Goal: Task Accomplishment & Management: Manage account settings

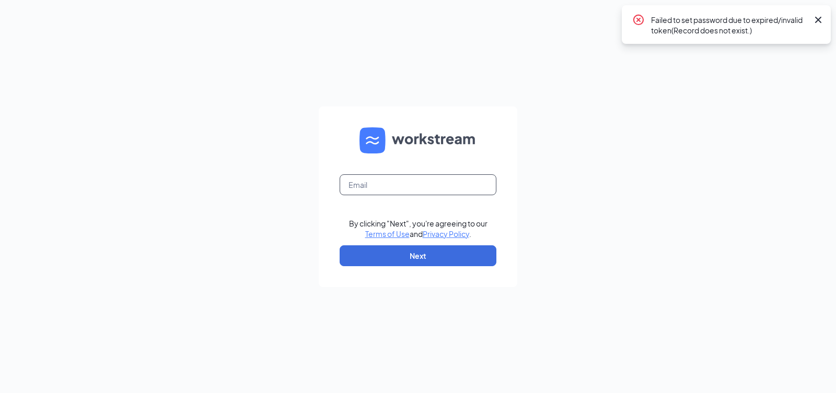
click at [407, 182] on input "text" at bounding box center [418, 184] width 157 height 21
type input "[EMAIL_ADDRESS][DOMAIN_NAME]"
click at [408, 243] on form "bk9127@caveenterprises.com By clicking "Next", you're agreeing to our Terms of …" at bounding box center [418, 197] width 198 height 181
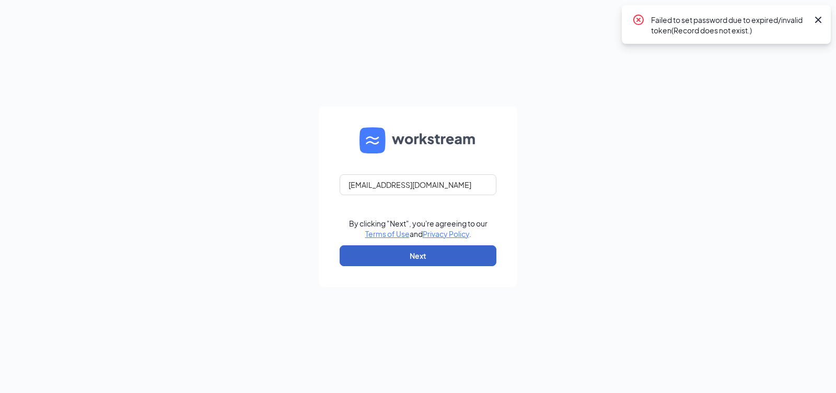
click at [412, 251] on button "Next" at bounding box center [418, 255] width 157 height 21
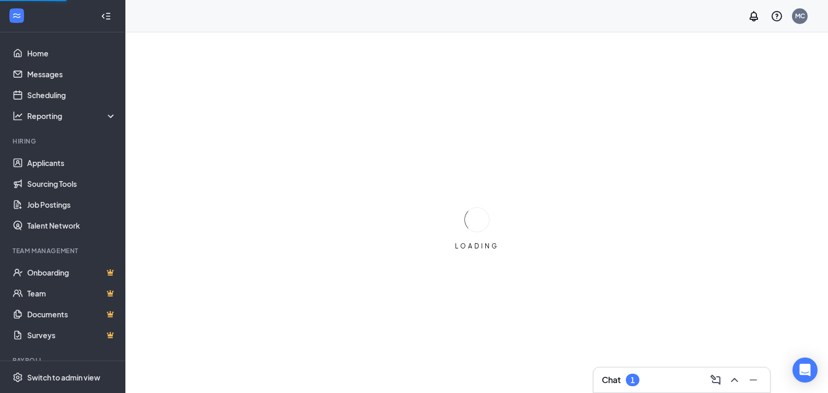
scroll to position [32, 0]
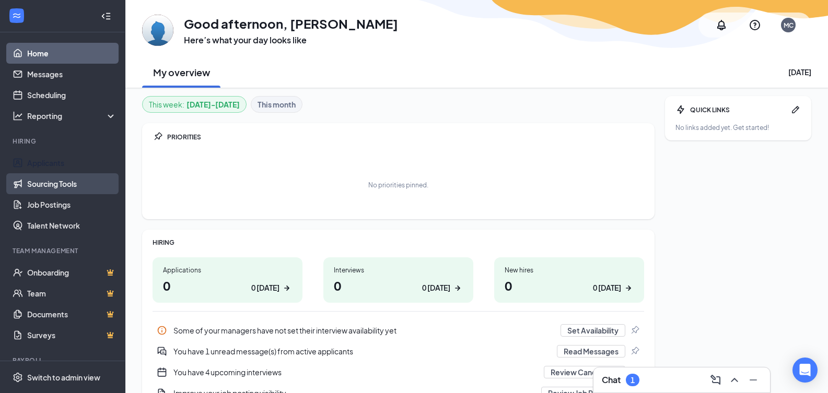
drag, startPoint x: 50, startPoint y: 169, endPoint x: 30, endPoint y: 179, distance: 21.7
click at [50, 169] on link "Applicants" at bounding box center [71, 163] width 89 height 21
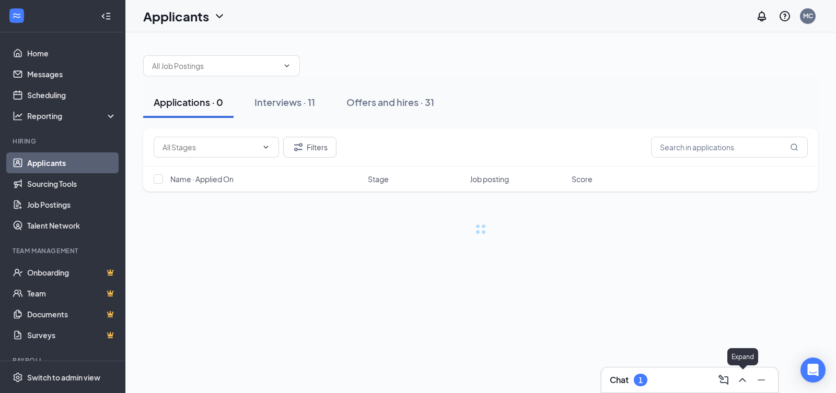
click at [748, 384] on button at bounding box center [742, 380] width 17 height 17
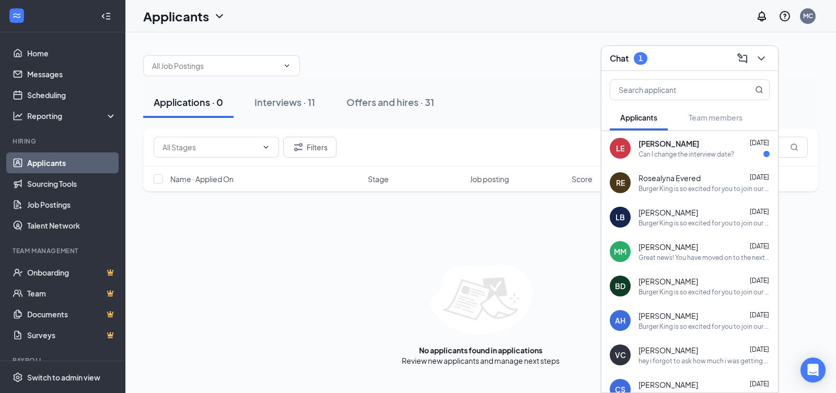
click at [767, 66] on div "Chat 1" at bounding box center [689, 58] width 177 height 25
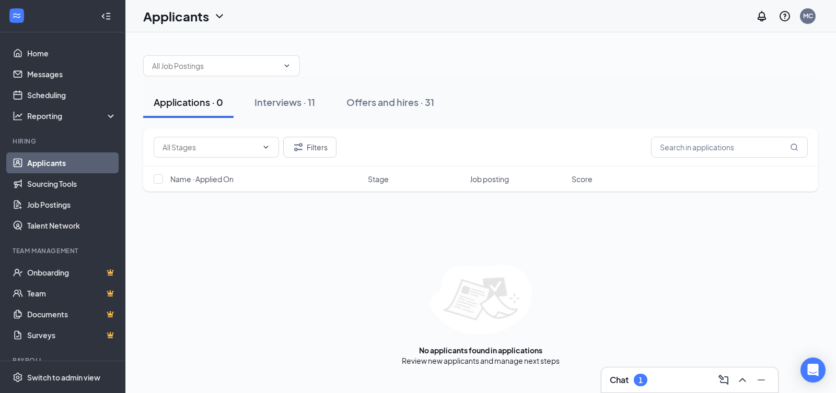
click at [646, 111] on div "Applications · 0 Interviews · 11 Offers and hires · 31" at bounding box center [480, 102] width 675 height 31
click at [277, 108] on div "Interviews · 11" at bounding box center [284, 102] width 61 height 13
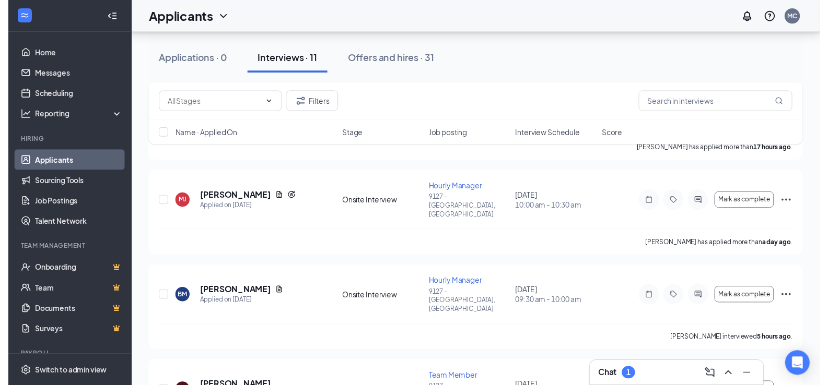
scroll to position [110, 0]
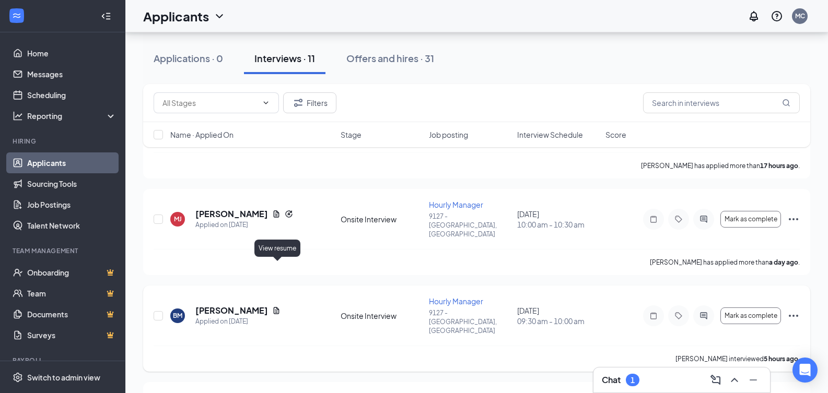
click at [276, 307] on icon "Document" at bounding box center [276, 311] width 8 height 8
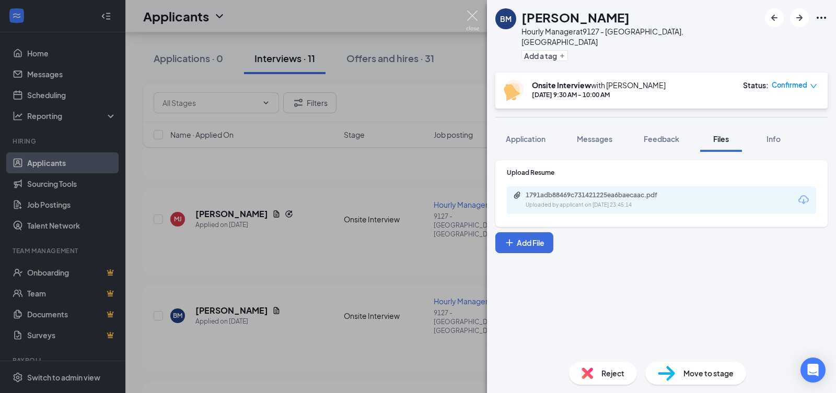
click at [475, 17] on img at bounding box center [472, 20] width 13 height 20
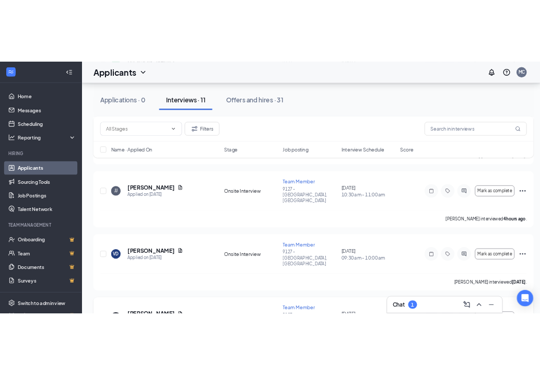
scroll to position [632, 0]
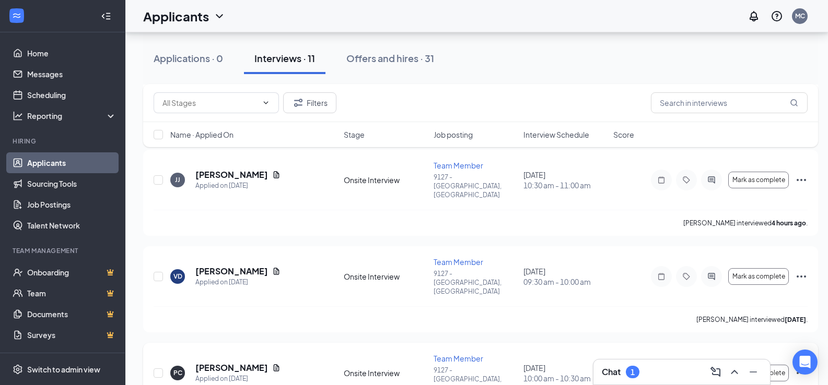
click at [808, 343] on div "PC Perry Chiavetta Applied on Sep 9 Onsite Interview Team Member 9127 - Sparta,…" at bounding box center [480, 386] width 675 height 86
click at [797, 367] on icon "Ellipses" at bounding box center [801, 373] width 13 height 13
click at [250, 362] on h5 "[PERSON_NAME]" at bounding box center [231, 367] width 73 height 11
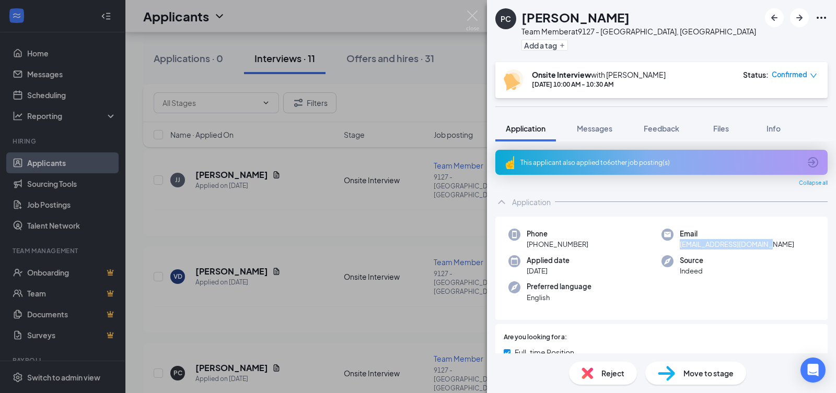
drag, startPoint x: 675, startPoint y: 246, endPoint x: 769, endPoint y: 251, distance: 94.1
click at [769, 251] on div "Phone +1 (630) 433-8993 Email tattooyou6978@gmail.com Applied date Sep 9 Source…" at bounding box center [661, 269] width 332 height 104
drag, startPoint x: 769, startPoint y: 251, endPoint x: 727, endPoint y: 238, distance: 44.8
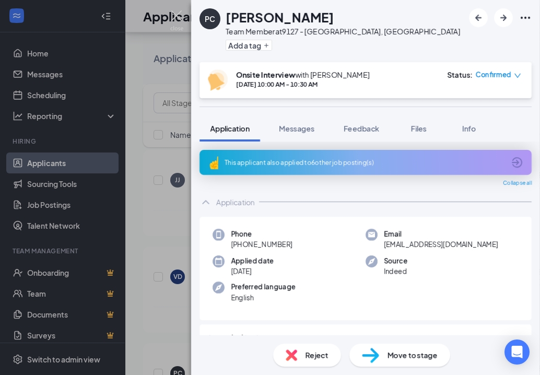
click at [335, 32] on div "Team Member at 9127 - Sparta, WI" at bounding box center [343, 31] width 235 height 10
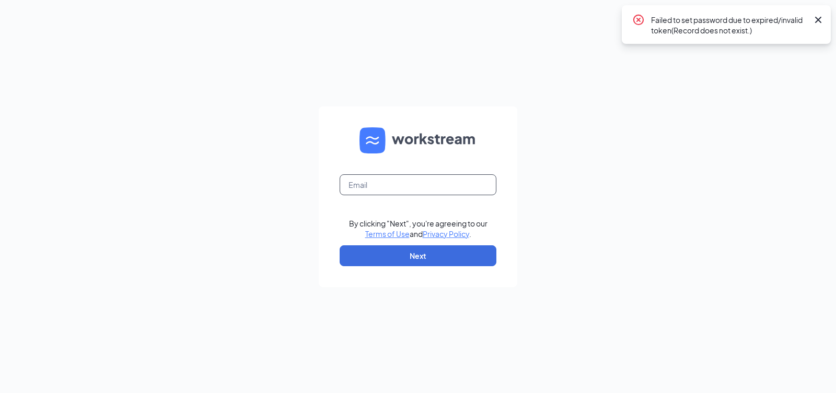
click at [437, 190] on input "text" at bounding box center [418, 184] width 157 height 21
type input "[EMAIL_ADDRESS][DOMAIN_NAME]"
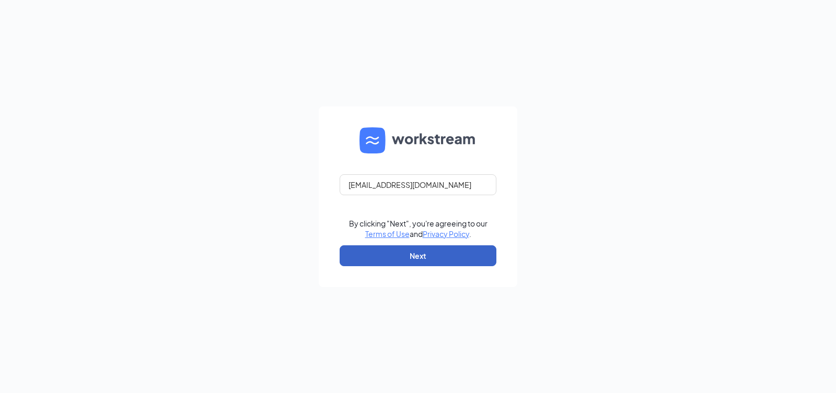
click at [408, 256] on button "Next" at bounding box center [418, 255] width 157 height 21
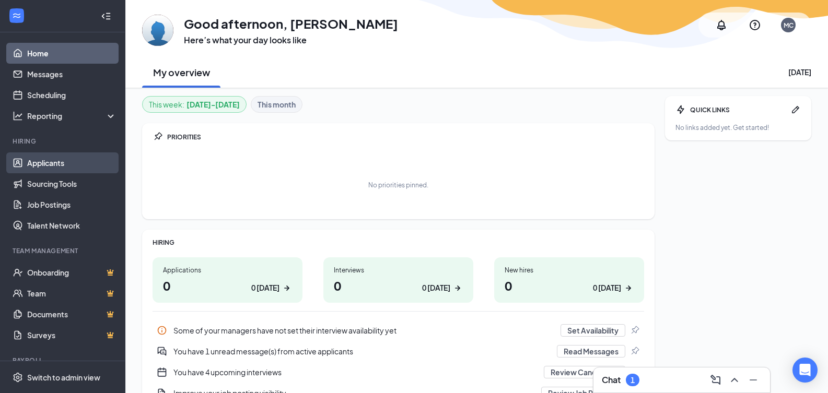
click at [56, 165] on link "Applicants" at bounding box center [71, 163] width 89 height 21
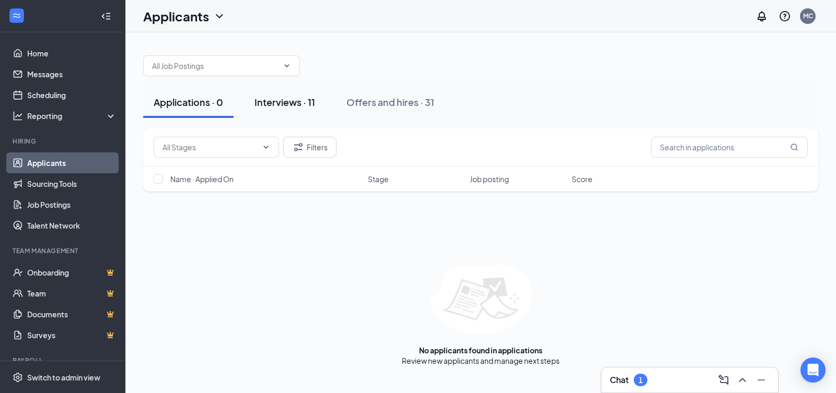
click at [313, 110] on button "Interviews · 11" at bounding box center [284, 102] width 81 height 31
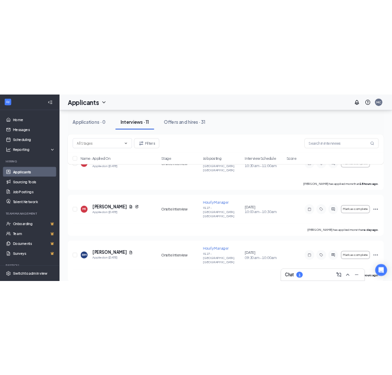
scroll to position [209, 0]
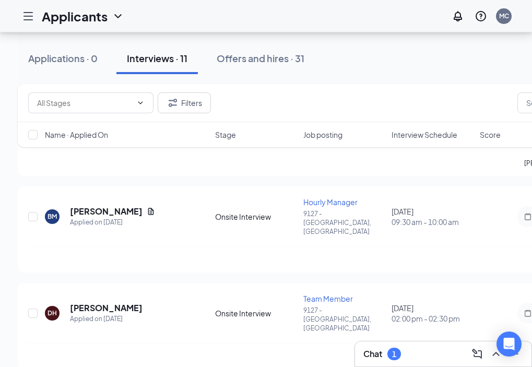
click at [143, 206] on h5 "[PERSON_NAME]" at bounding box center [106, 211] width 73 height 11
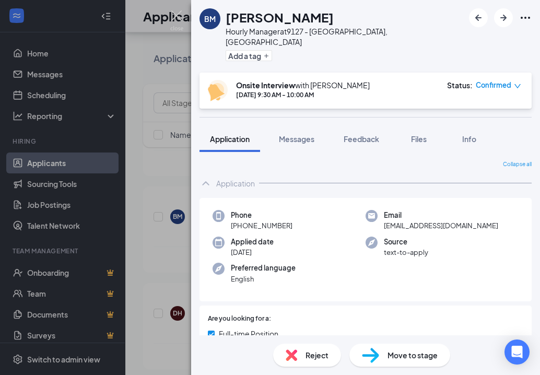
click at [540, 128] on div "Application Messages Feedback Files Info" at bounding box center [365, 139] width 349 height 26
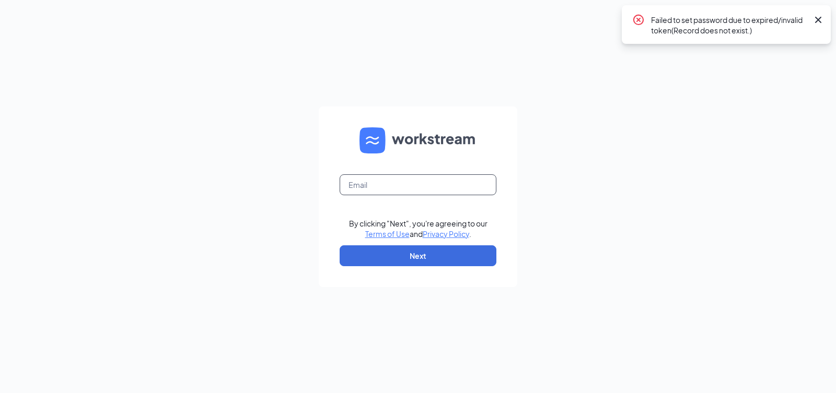
click at [416, 183] on input "text" at bounding box center [418, 184] width 157 height 21
type input "[EMAIL_ADDRESS][DOMAIN_NAME]"
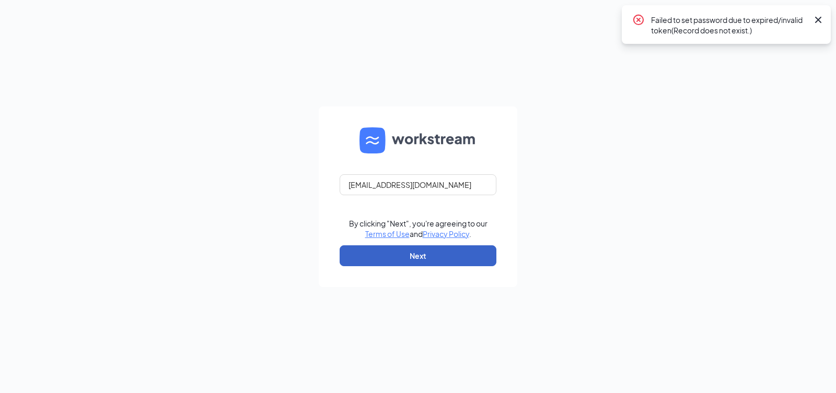
click at [403, 254] on button "Next" at bounding box center [418, 255] width 157 height 21
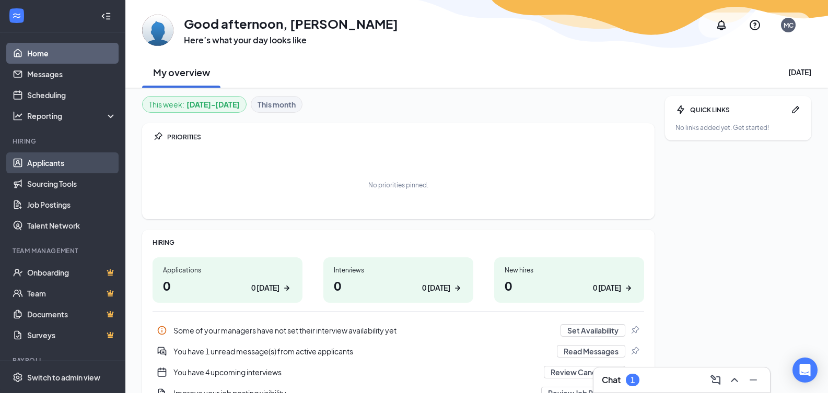
click at [74, 168] on link "Applicants" at bounding box center [71, 163] width 89 height 21
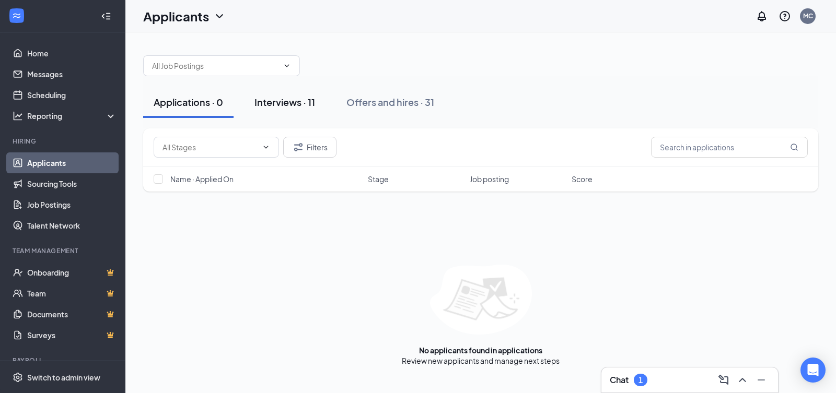
click at [275, 107] on div "Interviews · 11" at bounding box center [284, 102] width 61 height 13
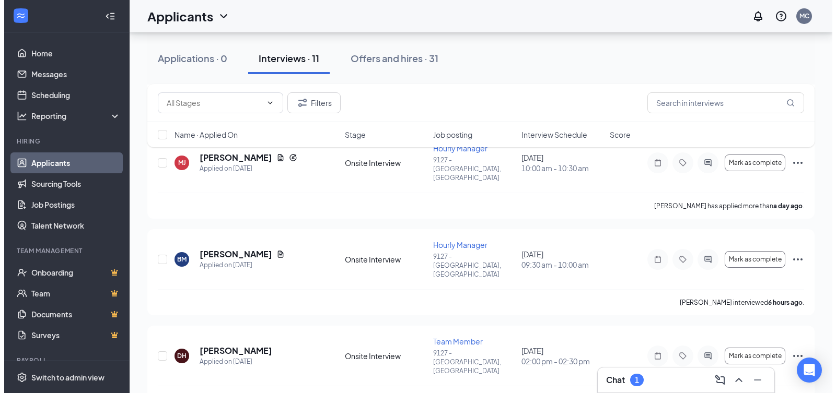
scroll to position [157, 0]
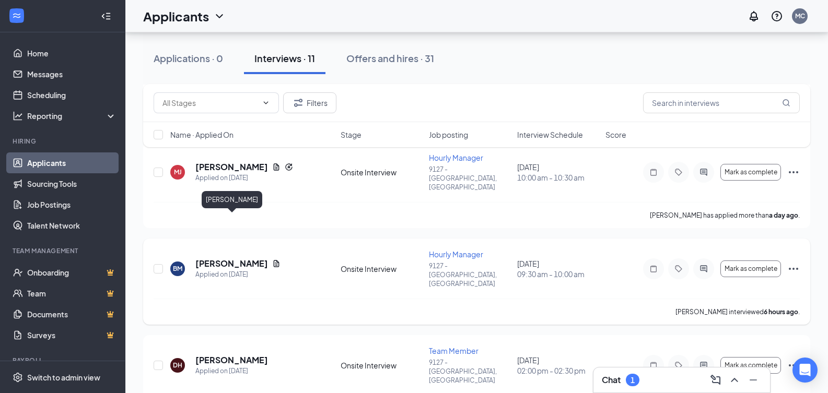
click at [242, 258] on h5 "[PERSON_NAME]" at bounding box center [231, 263] width 73 height 11
